Goal: Navigation & Orientation: Understand site structure

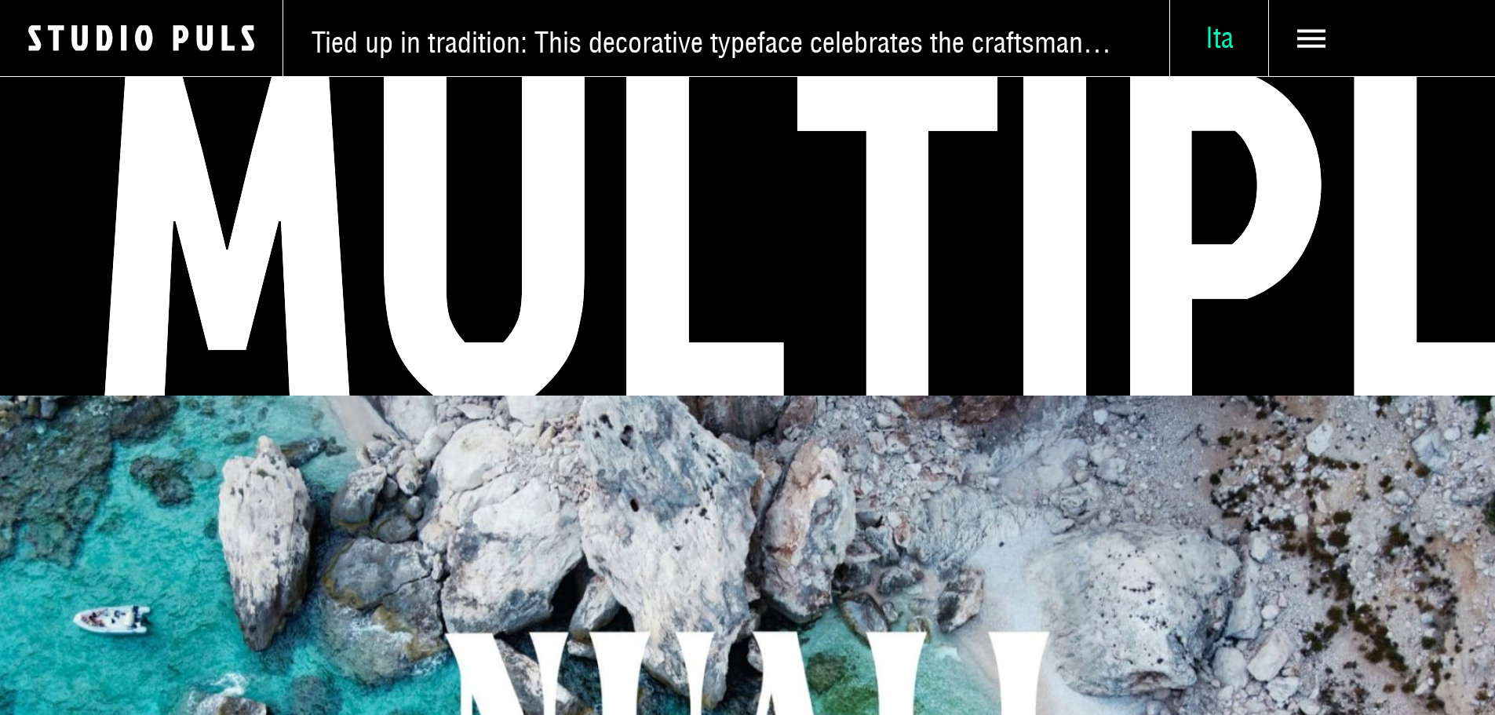
click at [1175, 44] on span "Ita" at bounding box center [1219, 37] width 98 height 35
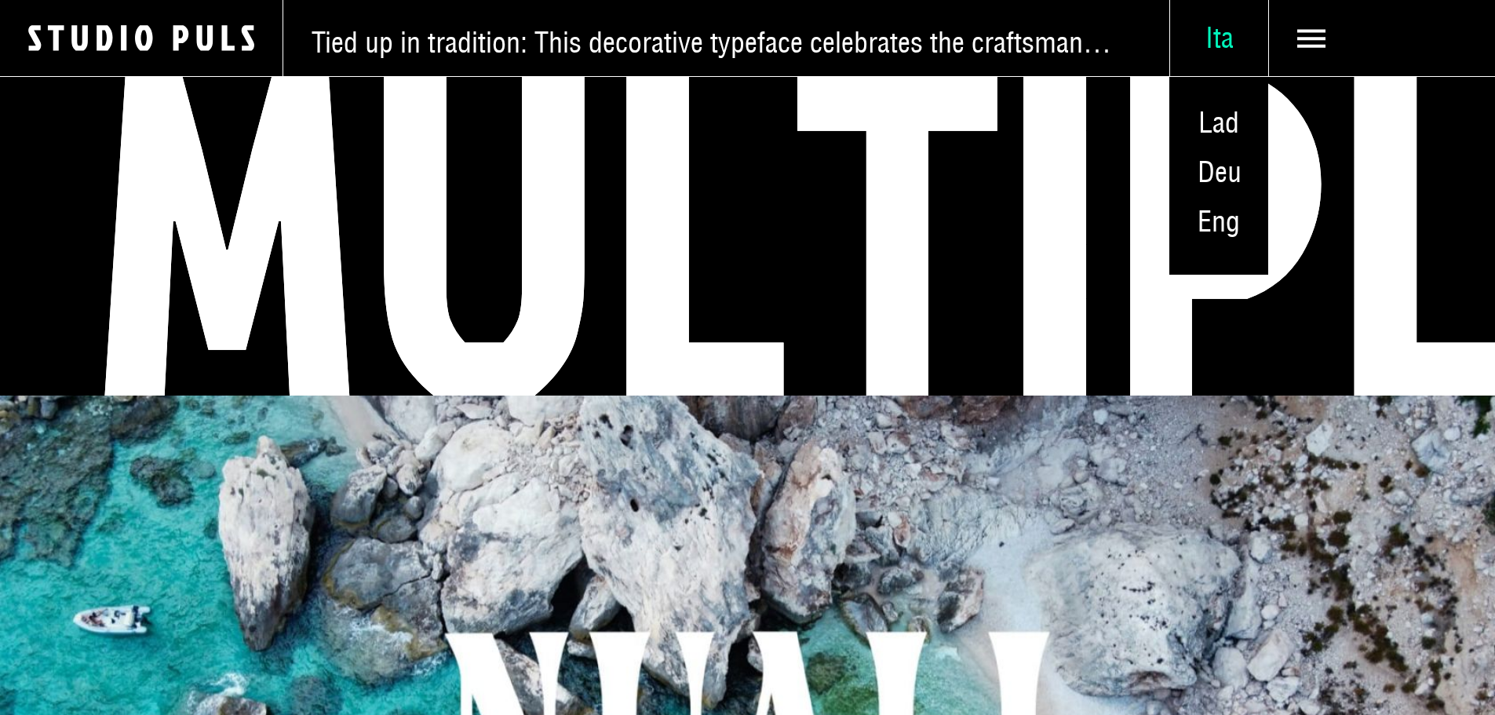
click at [1187, 44] on span "Ita" at bounding box center [1219, 37] width 98 height 35
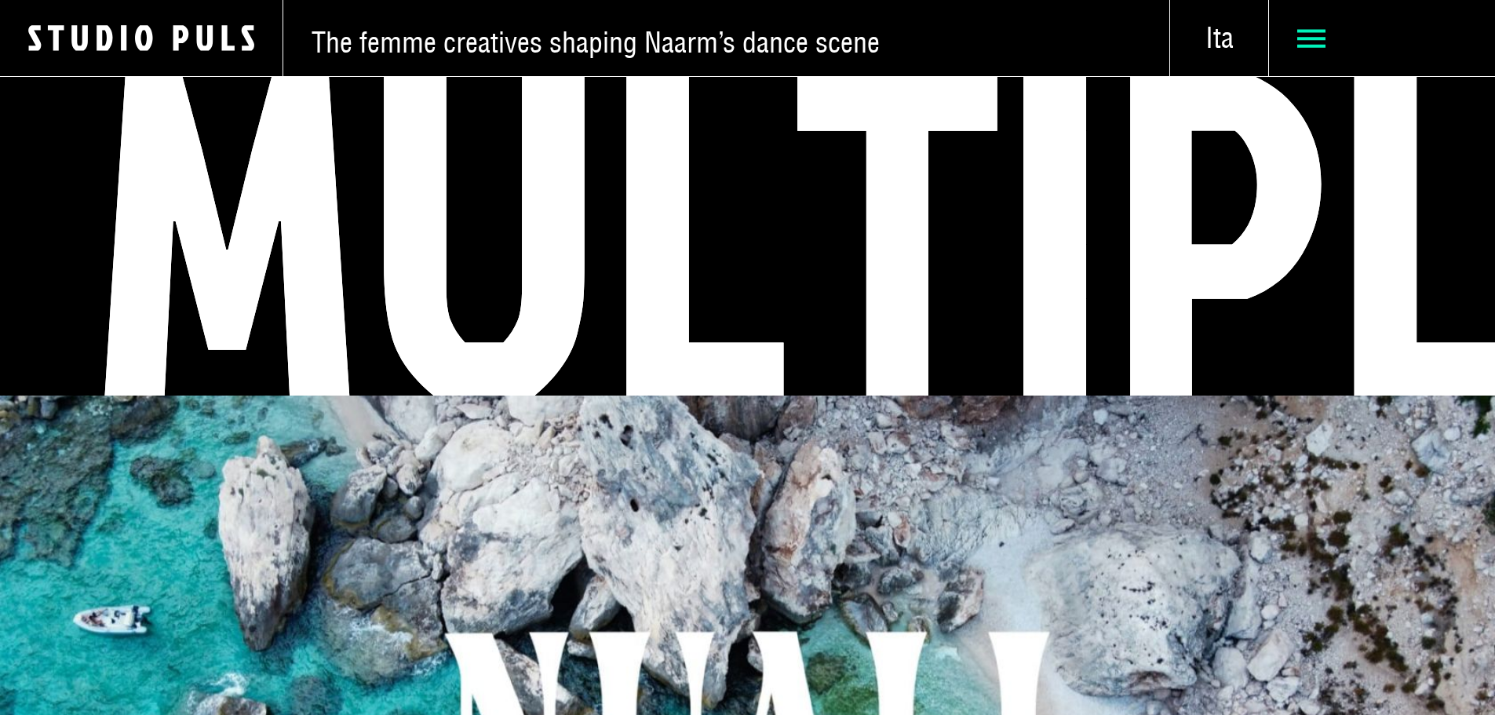
click at [1269, 44] on span at bounding box center [1382, 38] width 226 height 76
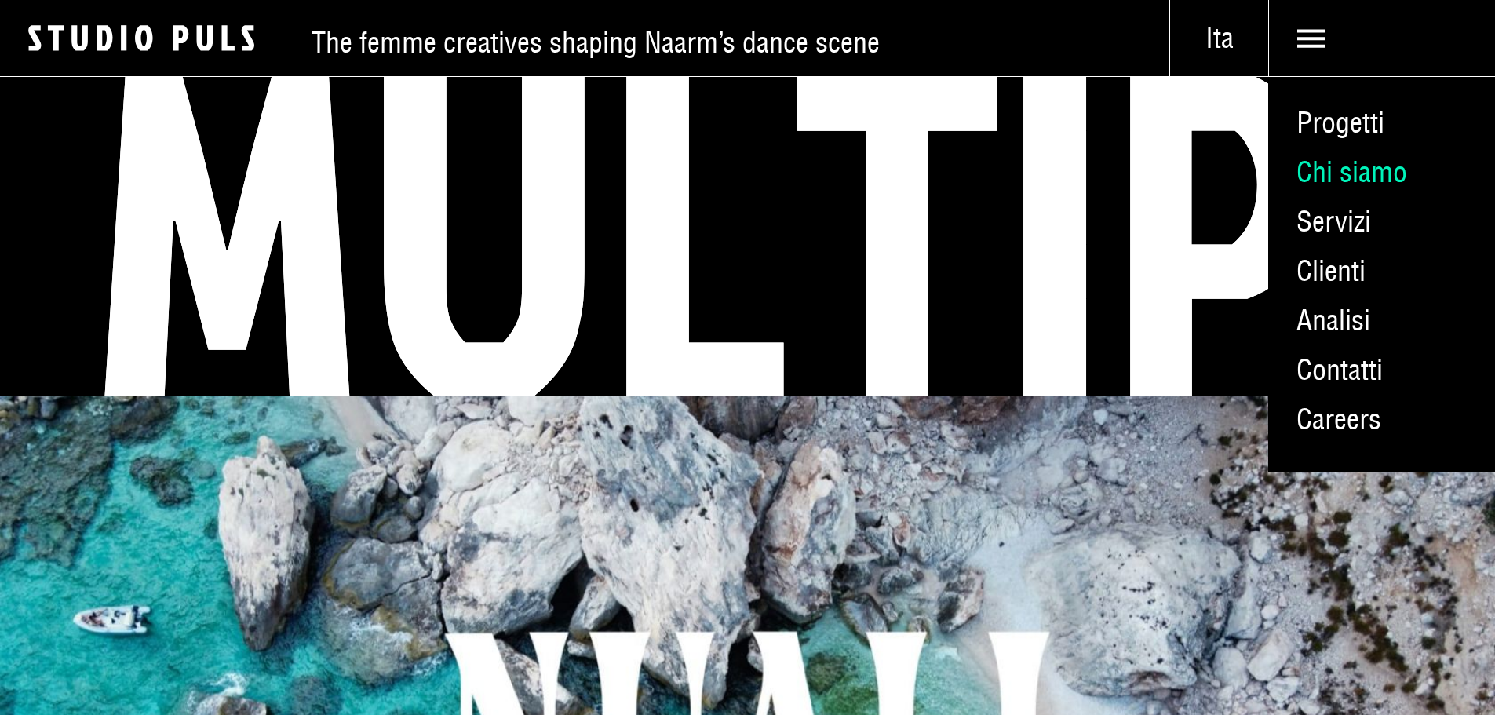
click at [1316, 194] on link "Chi siamo" at bounding box center [1381, 172] width 227 height 49
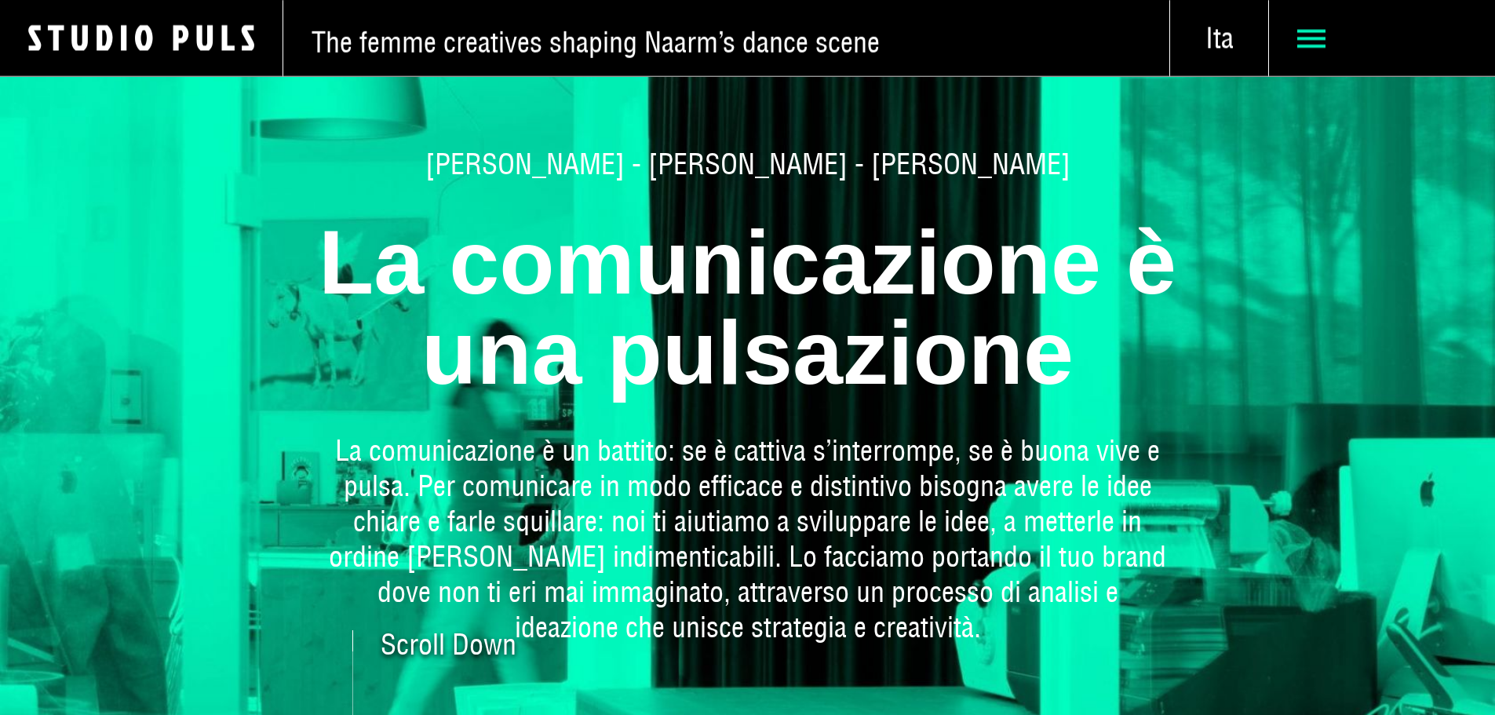
click at [1296, 60] on span at bounding box center [1382, 38] width 226 height 76
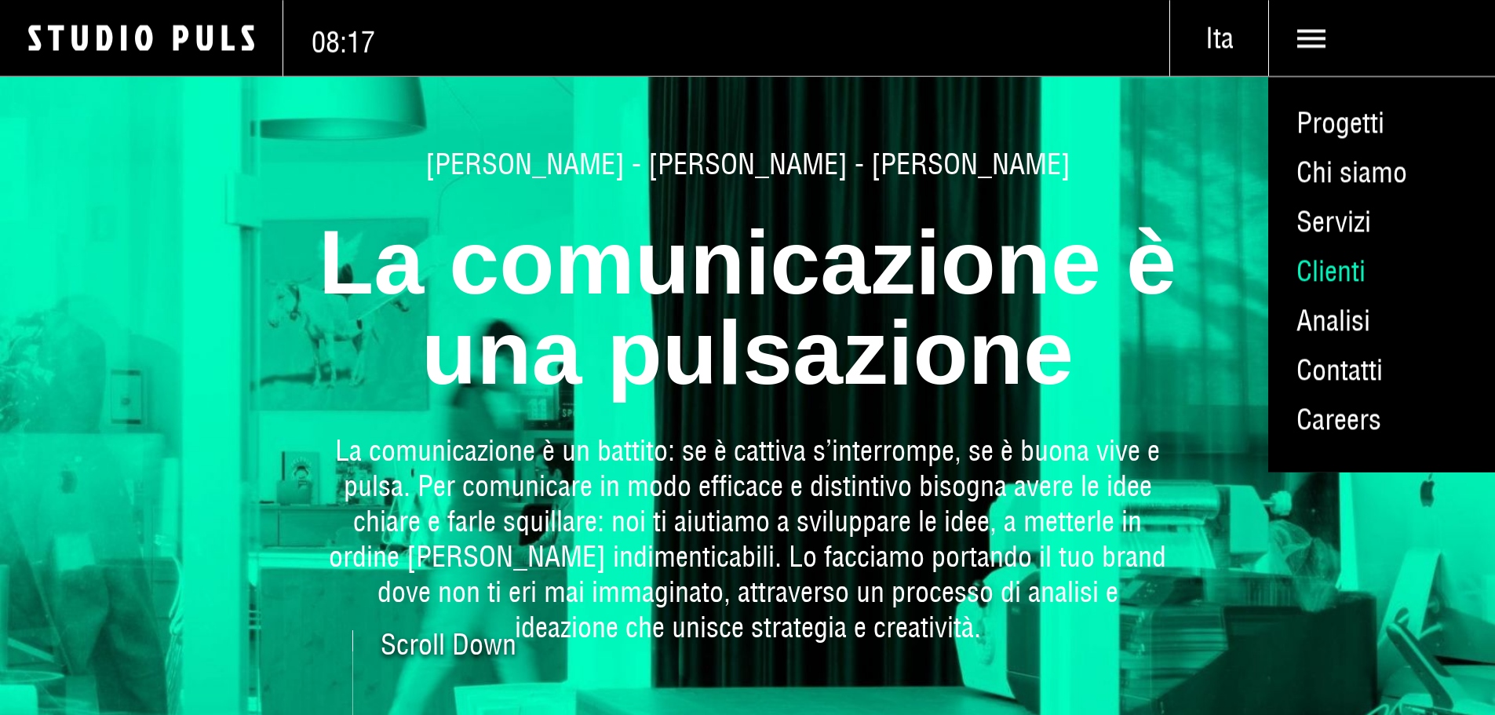
click at [1306, 296] on link "Clienti" at bounding box center [1381, 270] width 227 height 49
